Goal: Task Accomplishment & Management: Manage account settings

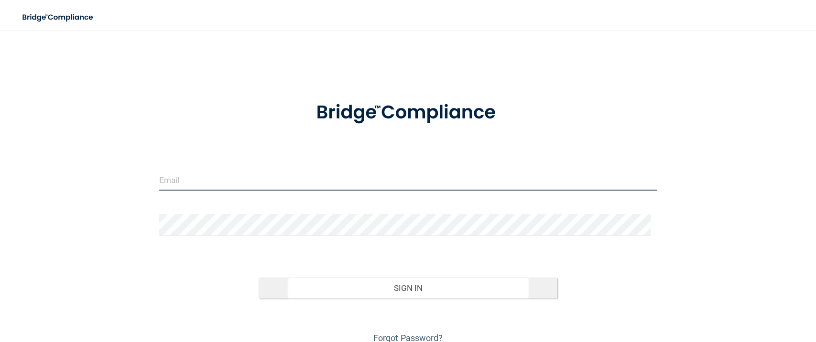
type input "[EMAIL_ADDRESS][DOMAIN_NAME]"
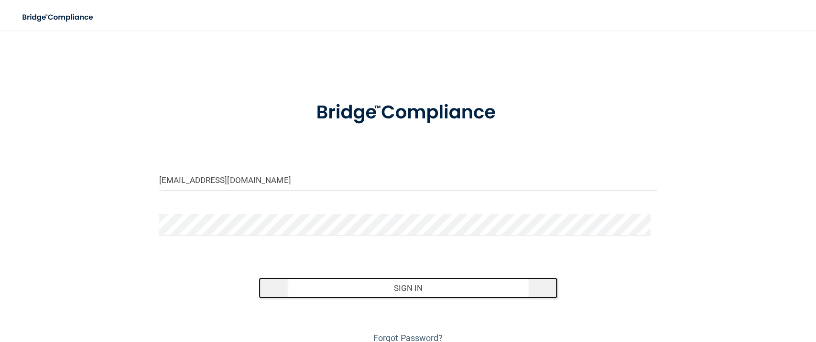
click at [359, 292] on button "Sign In" at bounding box center [408, 288] width 299 height 21
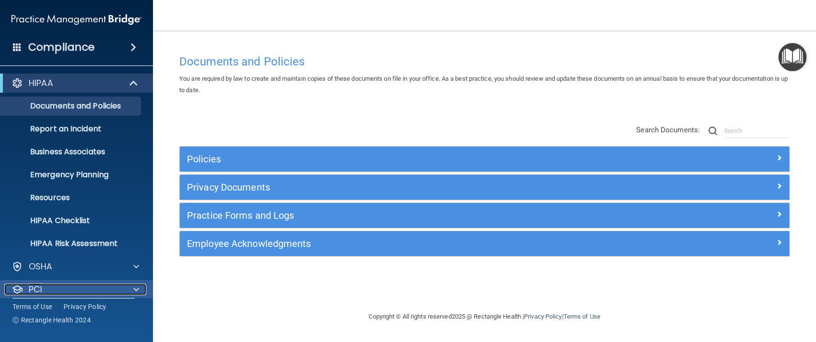
click at [104, 290] on div "PCI" at bounding box center [63, 289] width 119 height 11
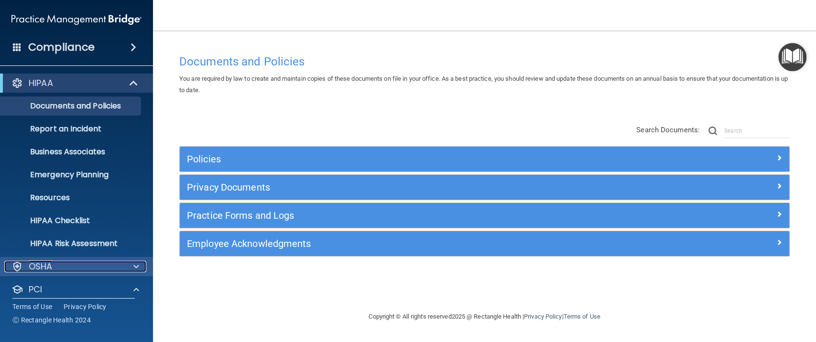
click at [137, 262] on span at bounding box center [136, 266] width 6 height 11
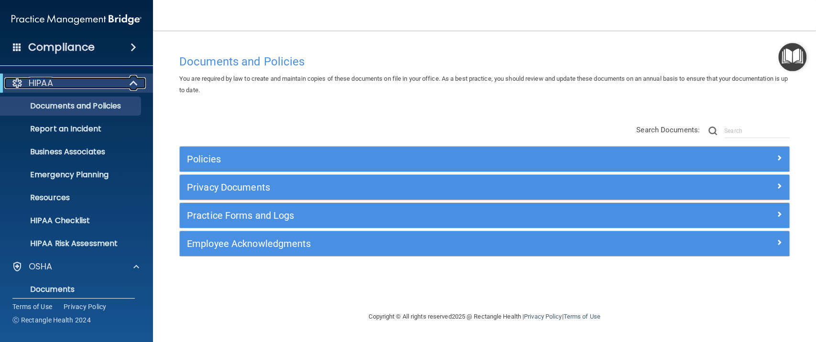
click at [133, 81] on span at bounding box center [134, 82] width 8 height 11
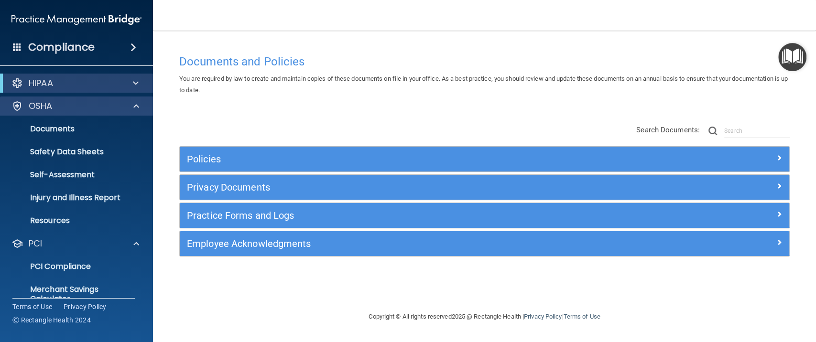
click at [109, 97] on div "OSHA" at bounding box center [76, 106] width 153 height 19
click at [98, 104] on div "OSHA" at bounding box center [63, 105] width 119 height 11
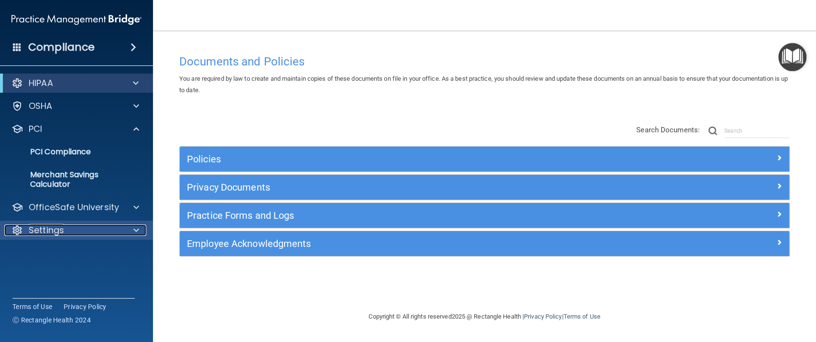
click at [135, 235] on span at bounding box center [136, 230] width 6 height 11
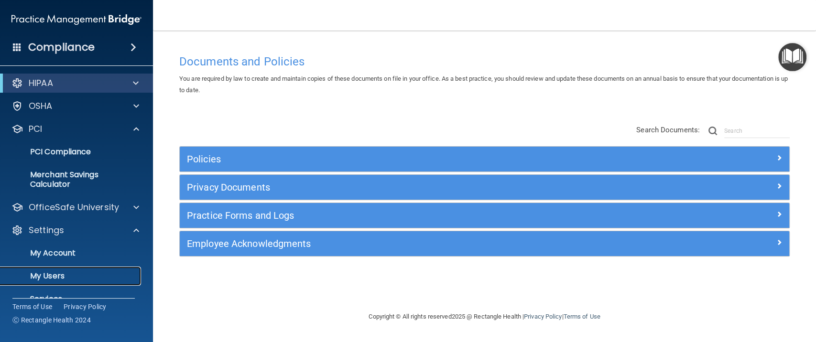
click at [46, 278] on p "My Users" at bounding box center [71, 276] width 130 height 10
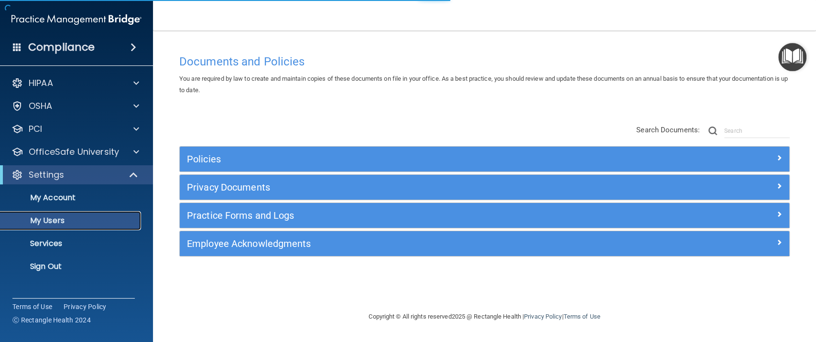
select select "20"
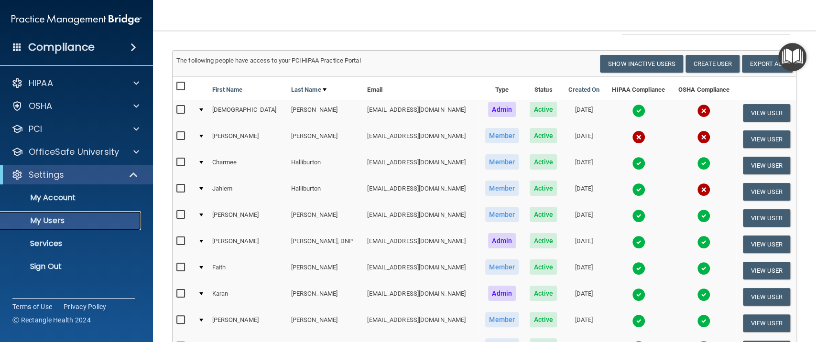
scroll to position [45, 0]
